Goal: Find contact information

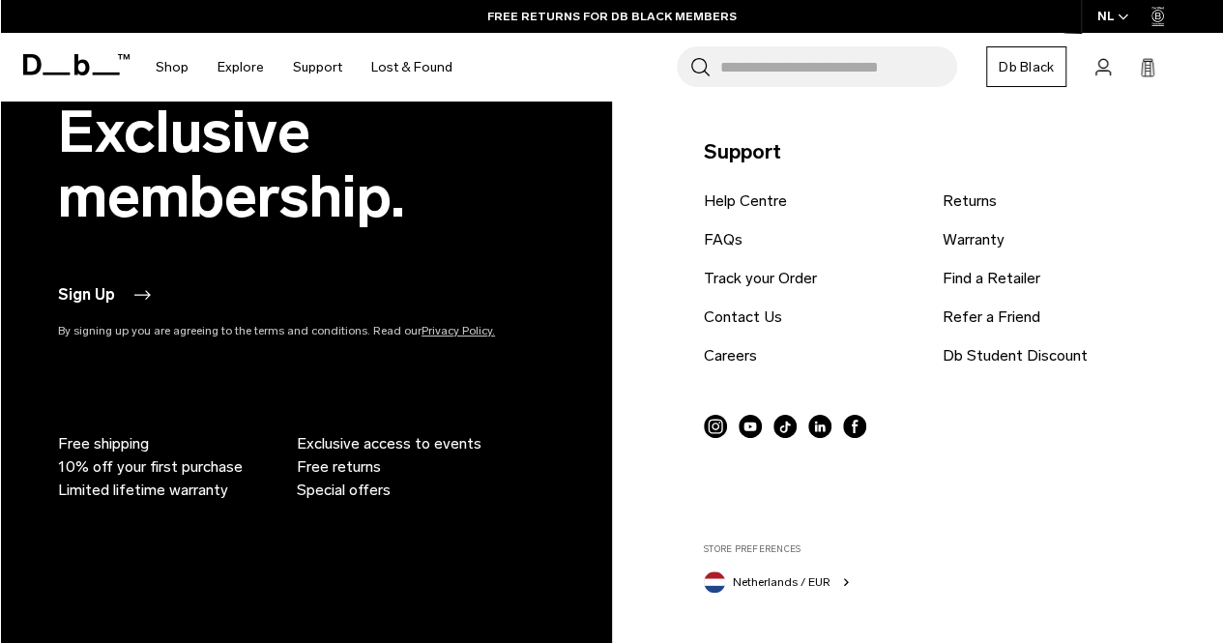
scroll to position [5846, 0]
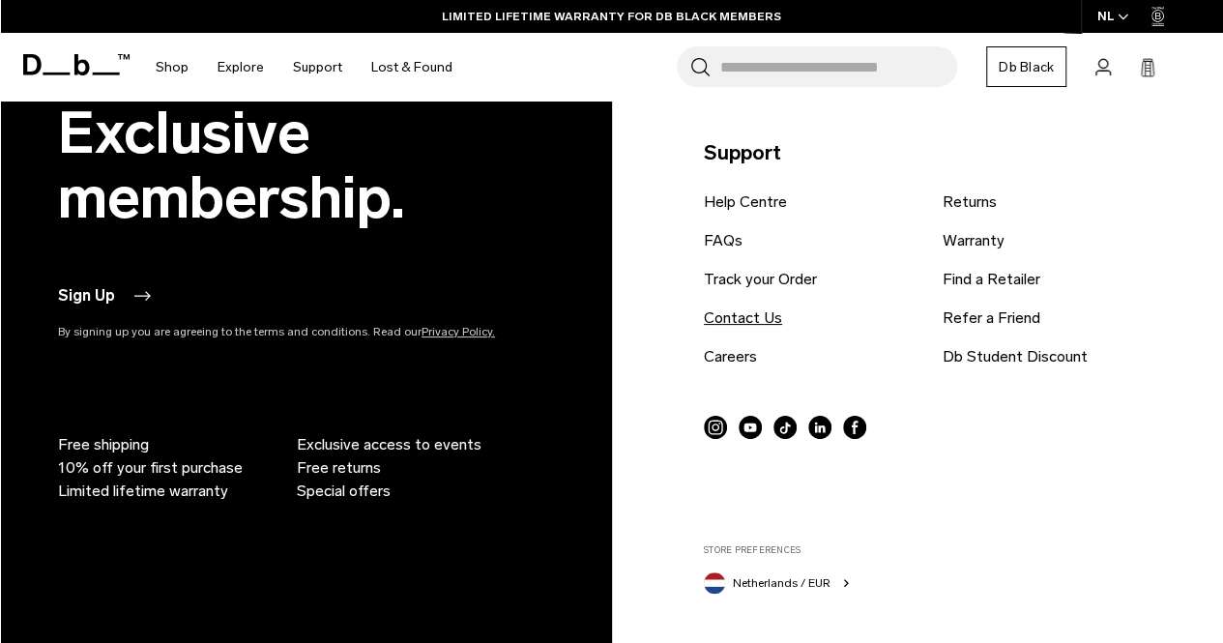
click at [741, 306] on link "Contact Us" at bounding box center [743, 317] width 78 height 23
